Goal: Task Accomplishment & Management: Manage account settings

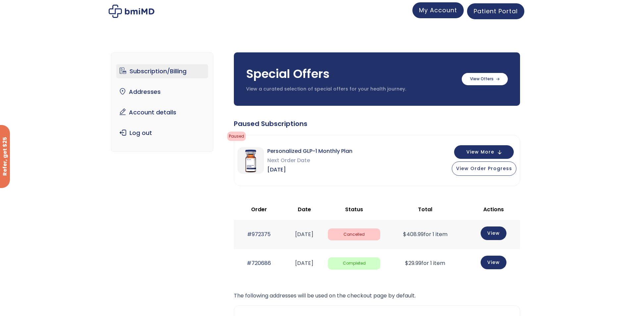
click at [449, 10] on span "My Account" at bounding box center [438, 10] width 38 height 8
click at [154, 113] on link "Account details" at bounding box center [162, 112] width 92 height 14
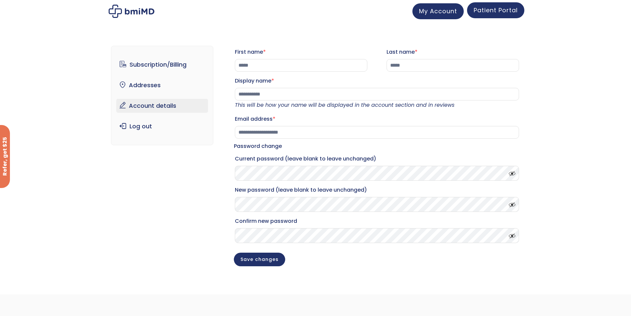
click at [497, 9] on span "Patient Portal" at bounding box center [496, 10] width 44 height 8
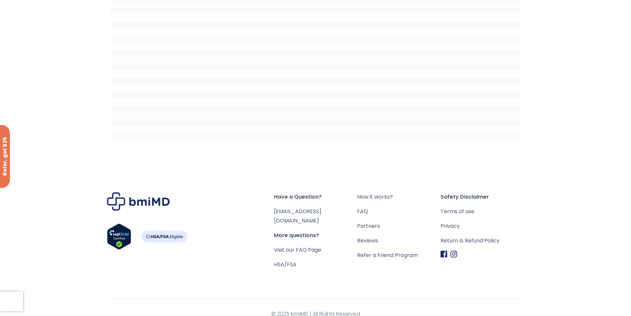
scroll to position [88, 0]
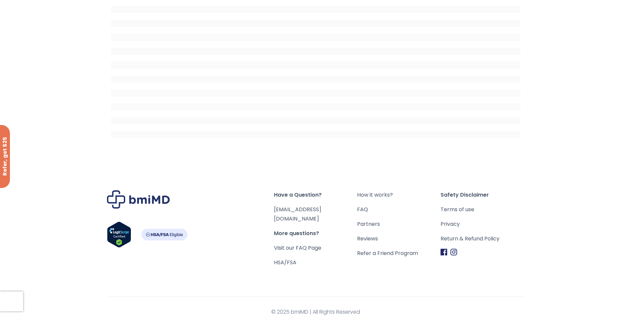
click at [562, 36] on div at bounding box center [315, 47] width 631 height 219
